Goal: Transaction & Acquisition: Subscribe to service/newsletter

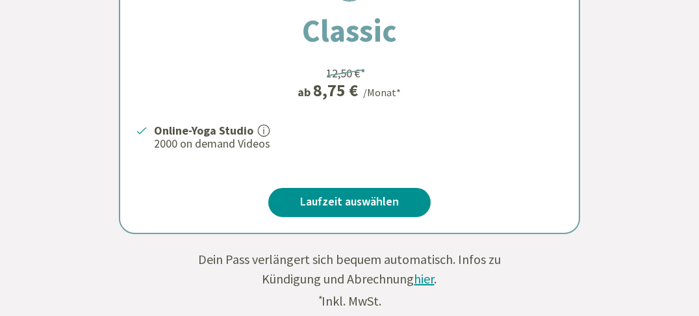
scroll to position [479, 0]
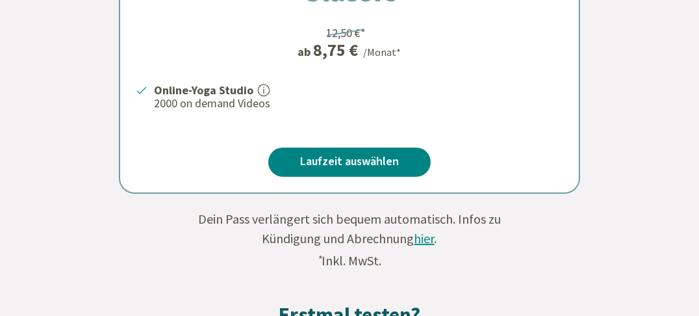
click at [343, 166] on link "Laufzeit auswählen" at bounding box center [349, 162] width 162 height 29
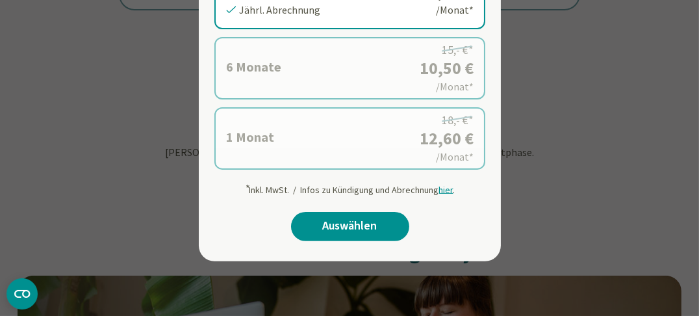
scroll to position [685, 0]
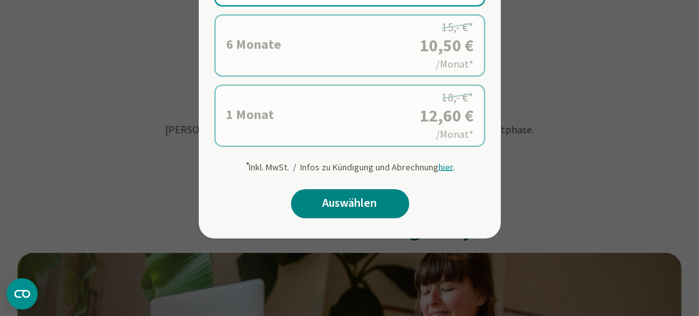
click at [346, 203] on link "Auswählen" at bounding box center [350, 203] width 118 height 29
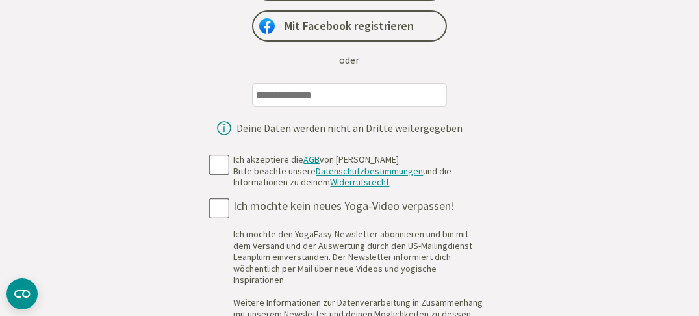
scroll to position [274, 0]
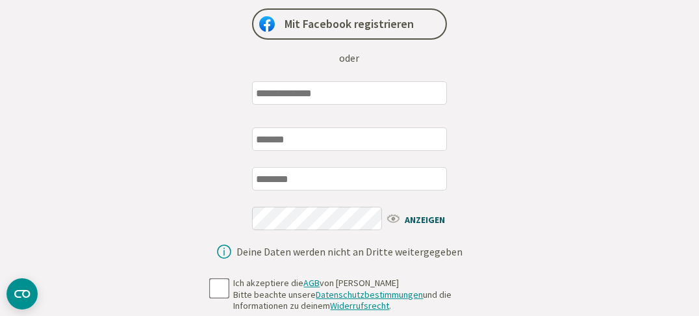
click at [331, 100] on input "email" at bounding box center [349, 92] width 195 height 23
type input "**********"
click at [284, 143] on input "text" at bounding box center [349, 138] width 195 height 23
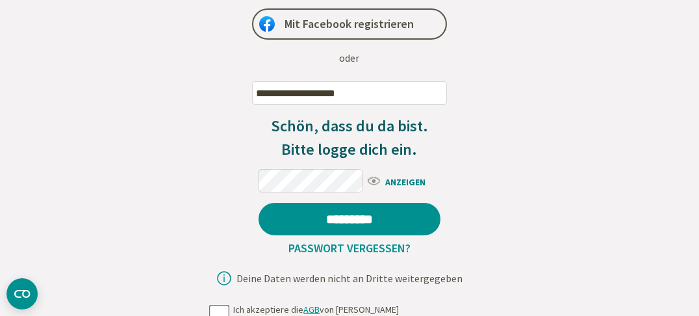
click at [368, 181] on span "ANZEIGEN" at bounding box center [403, 181] width 75 height 16
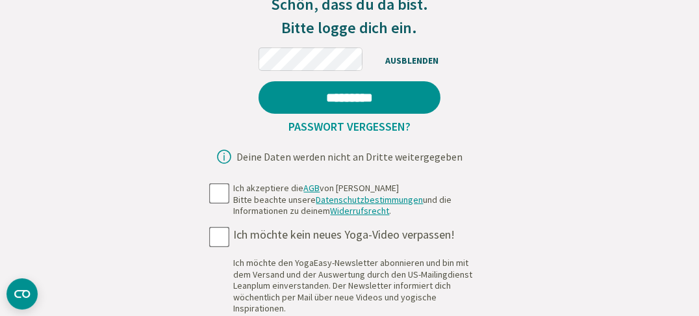
scroll to position [411, 0]
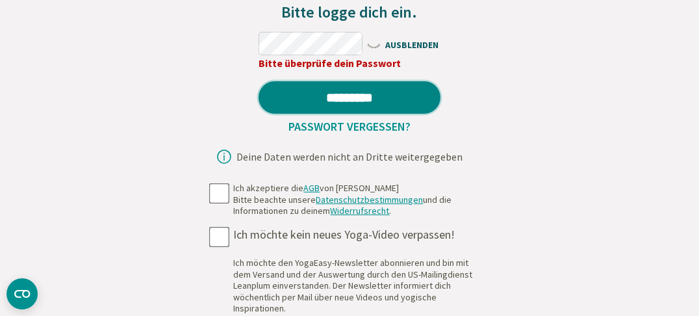
click at [352, 96] on input "*********" at bounding box center [350, 97] width 182 height 32
